Goal: Information Seeking & Learning: Learn about a topic

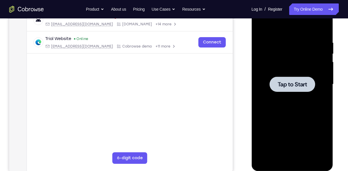
click at [211, 92] on main "demo_id 1533509311 1533509311 Email User ID Device ID Device name 6-digit code …" at bounding box center [130, 89] width 206 height 193
click at [303, 86] on span "Tap to Start" at bounding box center [292, 85] width 29 height 6
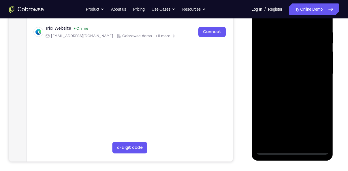
scroll to position [107, 0]
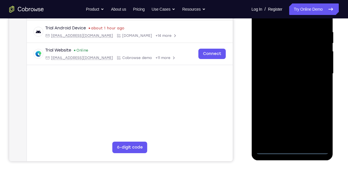
click at [292, 151] on div at bounding box center [292, 74] width 73 height 162
click at [314, 123] on div at bounding box center [292, 74] width 73 height 162
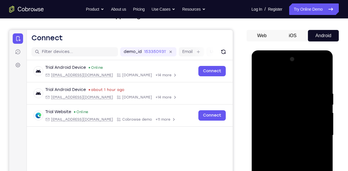
scroll to position [64, 0]
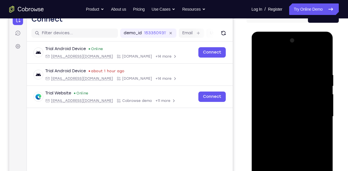
click at [260, 48] on div at bounding box center [292, 117] width 73 height 162
click at [315, 113] on div at bounding box center [292, 117] width 73 height 162
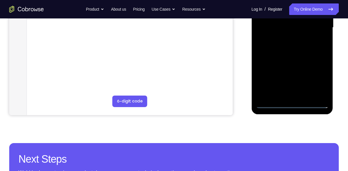
scroll to position [153, 0]
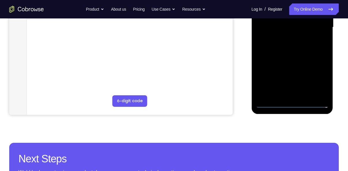
click at [286, 95] on div at bounding box center [292, 28] width 73 height 162
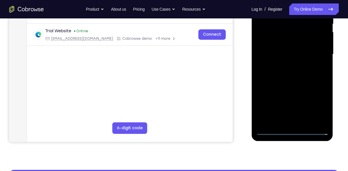
scroll to position [93, 0]
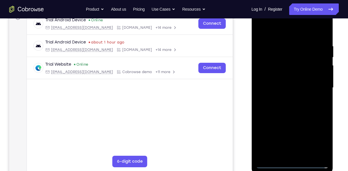
click at [261, 29] on div at bounding box center [292, 88] width 73 height 162
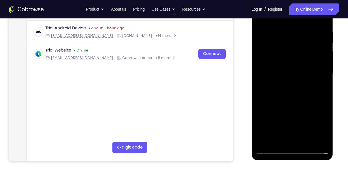
scroll to position [107, 0]
click at [297, 140] on div at bounding box center [292, 74] width 73 height 162
click at [293, 63] on div at bounding box center [292, 74] width 73 height 162
click at [280, 67] on div at bounding box center [292, 74] width 73 height 162
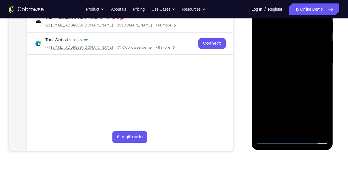
scroll to position [120, 0]
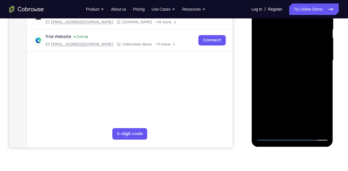
click at [272, 136] on div at bounding box center [292, 61] width 73 height 162
click at [286, 74] on div at bounding box center [292, 61] width 73 height 162
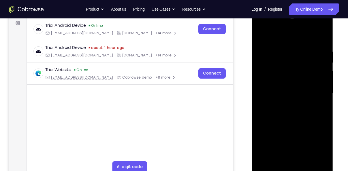
scroll to position [87, 0]
click at [293, 80] on div at bounding box center [292, 94] width 73 height 162
drag, startPoint x: 283, startPoint y: 36, endPoint x: 269, endPoint y: -19, distance: 57.2
click at [269, 9] on html "Online web based iOS Simulators and Android Emulators. Run iPhone, iPad, Mobile…" at bounding box center [293, 95] width 82 height 173
drag, startPoint x: 286, startPoint y: 48, endPoint x: 298, endPoint y: 102, distance: 55.7
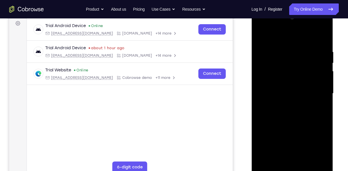
click at [298, 103] on div at bounding box center [292, 94] width 73 height 162
click at [261, 66] on div at bounding box center [292, 94] width 73 height 162
click at [325, 90] on div at bounding box center [292, 94] width 73 height 162
click at [322, 38] on div at bounding box center [292, 94] width 73 height 162
click at [282, 50] on div at bounding box center [292, 94] width 73 height 162
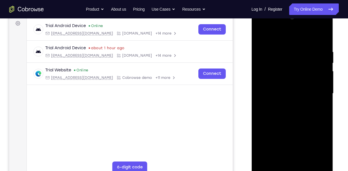
click at [323, 94] on div at bounding box center [292, 94] width 73 height 162
click at [321, 39] on div at bounding box center [292, 94] width 73 height 162
click at [300, 49] on div at bounding box center [292, 94] width 73 height 162
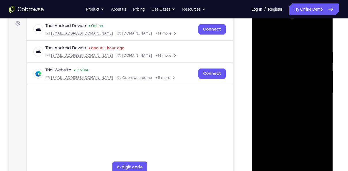
click at [320, 37] on div at bounding box center [292, 94] width 73 height 162
drag, startPoint x: 293, startPoint y: 116, endPoint x: 296, endPoint y: 46, distance: 69.9
click at [296, 46] on div at bounding box center [292, 94] width 73 height 162
click at [305, 159] on div at bounding box center [292, 94] width 73 height 162
click at [287, 123] on div at bounding box center [292, 94] width 73 height 162
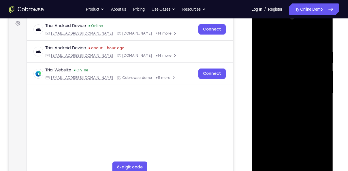
click at [270, 167] on div at bounding box center [292, 94] width 73 height 162
click at [264, 35] on div at bounding box center [292, 94] width 73 height 162
click at [265, 160] on div at bounding box center [292, 94] width 73 height 162
drag, startPoint x: 291, startPoint y: 65, endPoint x: 307, endPoint y: 163, distance: 99.5
click at [307, 163] on div at bounding box center [292, 94] width 73 height 162
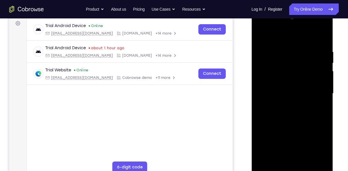
click at [284, 43] on div at bounding box center [292, 94] width 73 height 162
click at [317, 92] on div at bounding box center [292, 94] width 73 height 162
click at [326, 94] on div at bounding box center [292, 94] width 73 height 162
click at [322, 39] on div at bounding box center [292, 94] width 73 height 162
drag, startPoint x: 293, startPoint y: 126, endPoint x: 293, endPoint y: 61, distance: 64.4
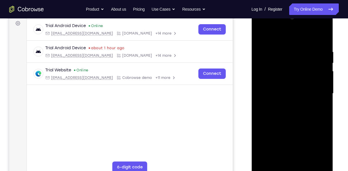
click at [293, 61] on div at bounding box center [292, 94] width 73 height 162
drag, startPoint x: 287, startPoint y: 128, endPoint x: 287, endPoint y: 65, distance: 63.2
click at [287, 65] on div at bounding box center [292, 94] width 73 height 162
drag, startPoint x: 306, startPoint y: 128, endPoint x: 310, endPoint y: 98, distance: 30.1
click at [310, 98] on div at bounding box center [292, 94] width 73 height 162
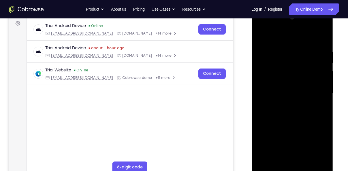
click at [324, 81] on div at bounding box center [292, 94] width 73 height 162
drag, startPoint x: 300, startPoint y: 117, endPoint x: 300, endPoint y: 59, distance: 58.0
click at [300, 59] on div at bounding box center [292, 94] width 73 height 162
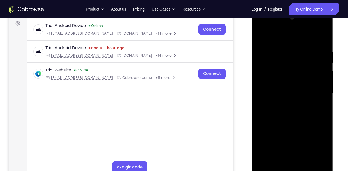
drag, startPoint x: 292, startPoint y: 131, endPoint x: 296, endPoint y: 75, distance: 56.1
click at [296, 75] on div at bounding box center [292, 94] width 73 height 162
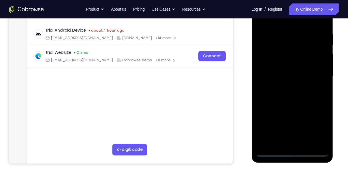
scroll to position [105, 0]
drag, startPoint x: 284, startPoint y: 113, endPoint x: 284, endPoint y: 81, distance: 32.3
click at [284, 81] on div at bounding box center [292, 76] width 73 height 162
click at [283, 79] on div at bounding box center [292, 76] width 73 height 162
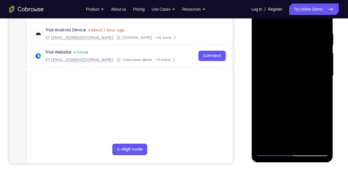
drag, startPoint x: 287, startPoint y: 130, endPoint x: 282, endPoint y: 86, distance: 44.7
click at [282, 86] on div at bounding box center [292, 76] width 73 height 162
click at [266, 141] on div at bounding box center [292, 76] width 73 height 162
drag, startPoint x: 289, startPoint y: 111, endPoint x: 288, endPoint y: 81, distance: 30.1
click at [288, 81] on div at bounding box center [292, 76] width 73 height 162
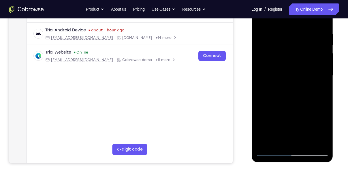
drag, startPoint x: 288, startPoint y: 64, endPoint x: 303, endPoint y: 179, distance: 115.4
click at [303, 164] on html "Online web based iOS Simulators and Android Emulators. Run iPhone, iPad, Mobile…" at bounding box center [293, 77] width 82 height 173
drag, startPoint x: 309, startPoint y: 34, endPoint x: 247, endPoint y: 42, distance: 61.8
click at [252, 42] on html "Online web based iOS Simulators and Android Emulators. Run iPhone, iPad, Mobile…" at bounding box center [293, 77] width 82 height 173
drag, startPoint x: 284, startPoint y: 25, endPoint x: 345, endPoint y: 29, distance: 61.3
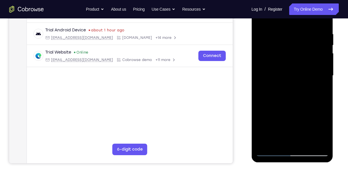
click at [334, 29] on html "Online web based iOS Simulators and Android Emulators. Run iPhone, iPad, Mobile…" at bounding box center [293, 77] width 82 height 173
click at [275, 30] on div at bounding box center [292, 76] width 73 height 162
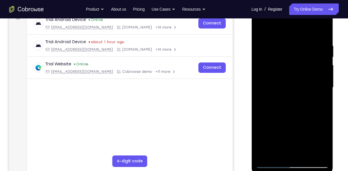
scroll to position [93, 0]
click at [321, 61] on div at bounding box center [292, 88] width 73 height 162
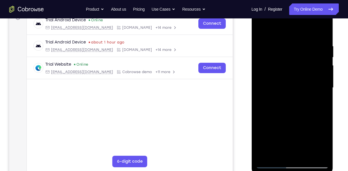
click at [324, 61] on div at bounding box center [292, 88] width 73 height 162
click at [258, 70] on div at bounding box center [292, 88] width 73 height 162
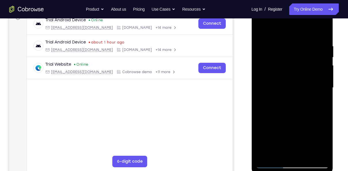
click at [322, 32] on div at bounding box center [292, 88] width 73 height 162
click at [306, 154] on div at bounding box center [292, 88] width 73 height 162
click at [262, 30] on div at bounding box center [292, 88] width 73 height 162
